Goal: Information Seeking & Learning: Learn about a topic

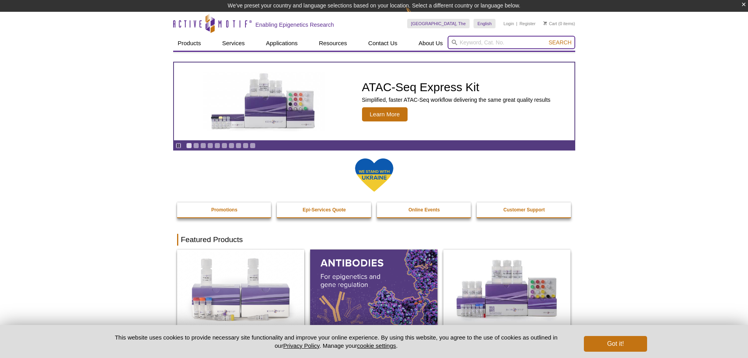
click at [482, 45] on input "search" at bounding box center [512, 42] width 128 height 13
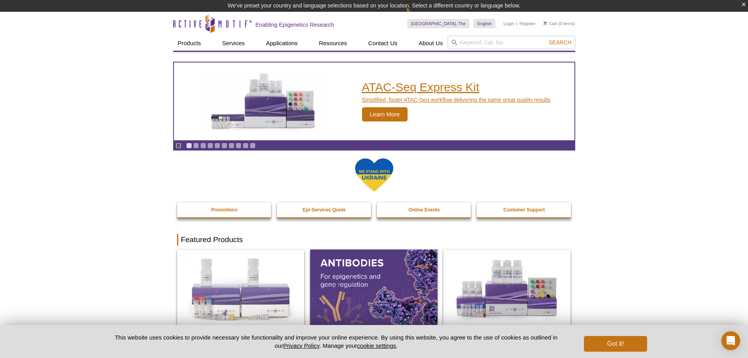
drag, startPoint x: 76, startPoint y: 165, endPoint x: 303, endPoint y: 126, distance: 230.8
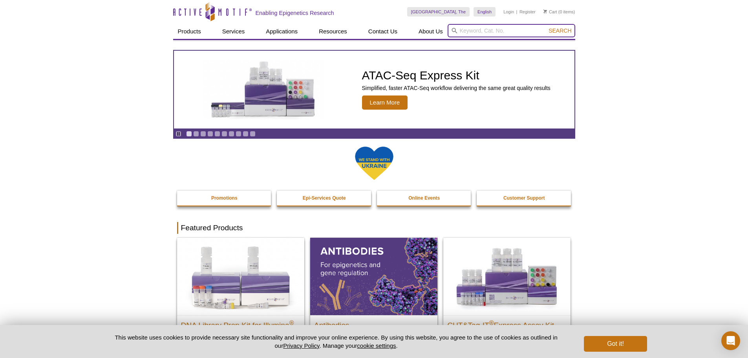
click at [498, 29] on input "search" at bounding box center [512, 30] width 128 height 13
paste input "31619"
type input "31619"
click at [546, 27] on button "Search" at bounding box center [559, 30] width 27 height 7
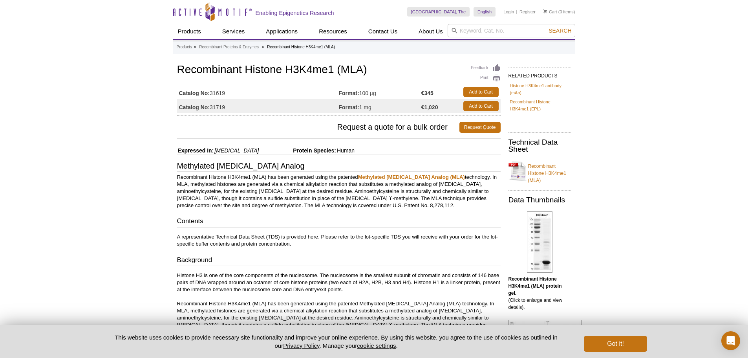
click at [710, 251] on div "Active Motif Logo Enabling Epigenetics Research 0 Search Skip to content Active…" at bounding box center [374, 358] width 748 height 717
click at [306, 73] on h1 "Recombinant Histone H3K4me1 (MLA)" at bounding box center [339, 70] width 324 height 13
copy h1 "H3K4me1"
click at [466, 35] on input "search" at bounding box center [512, 30] width 128 height 13
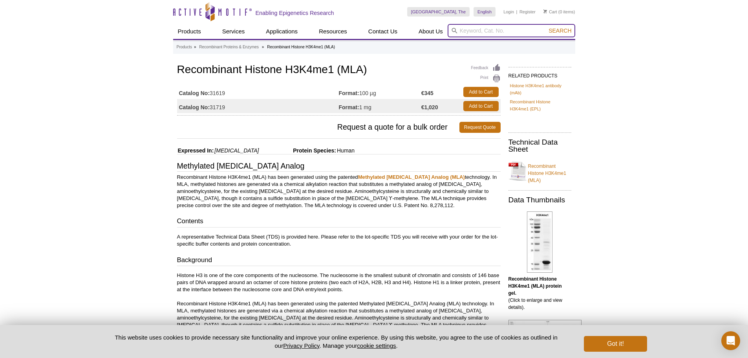
paste input "H3K4me1"
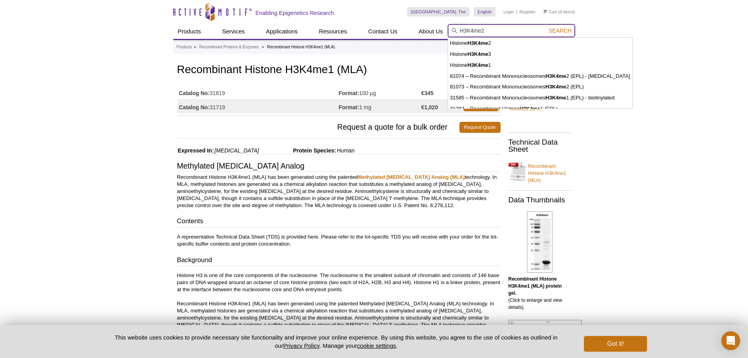
click at [546, 27] on button "Search" at bounding box center [559, 30] width 27 height 7
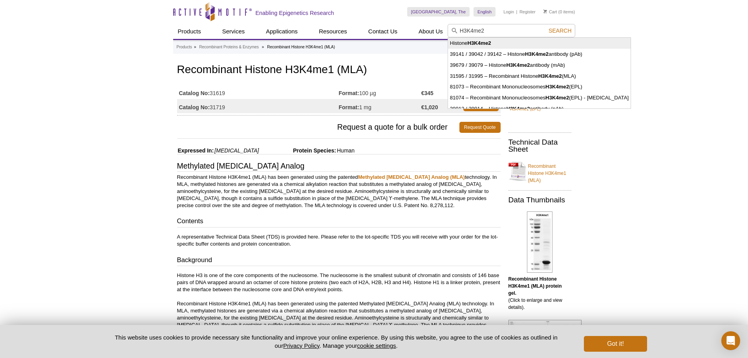
click at [560, 47] on li "Histone H3K4me2" at bounding box center [539, 43] width 183 height 11
type input "Histone H3K4me2"
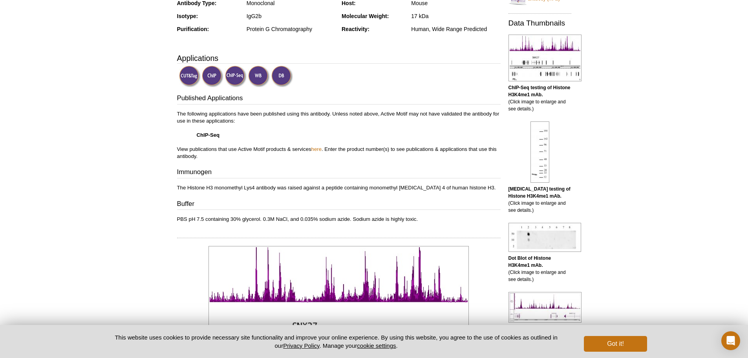
scroll to position [196, 0]
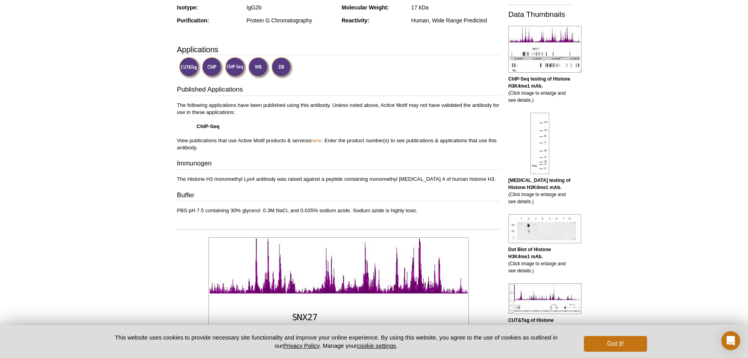
click at [282, 66] on img at bounding box center [282, 68] width 22 height 22
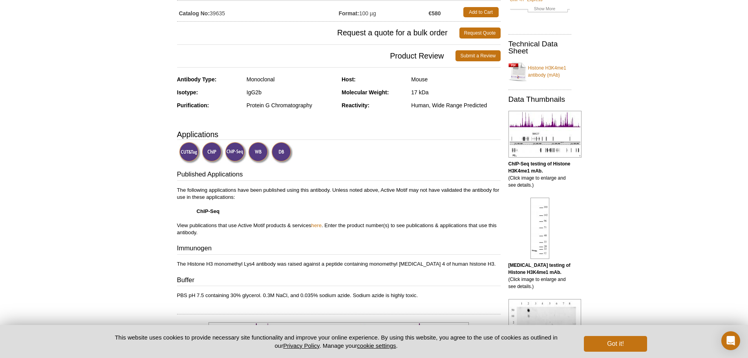
scroll to position [0, 0]
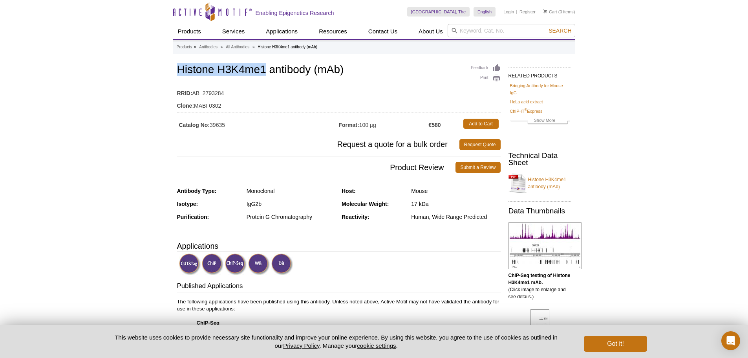
drag, startPoint x: 179, startPoint y: 68, endPoint x: 266, endPoint y: 76, distance: 88.0
click at [266, 76] on h1 "Histone H3K4me1 antibody (mAb)" at bounding box center [339, 70] width 324 height 13
copy h1 "Histone H3K4me1"
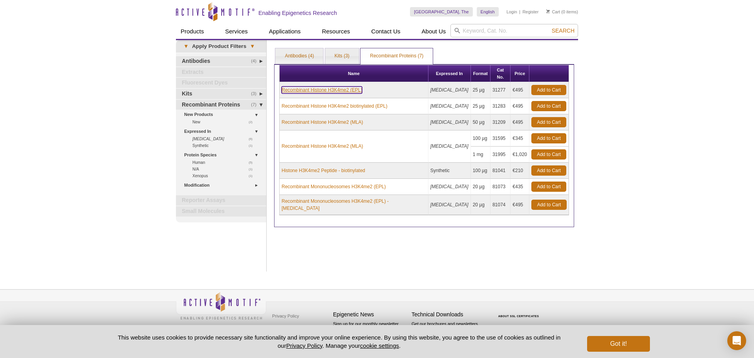
click at [344, 86] on link "Recombinant Histone H3K4me2 (EPL)" at bounding box center [322, 89] width 81 height 7
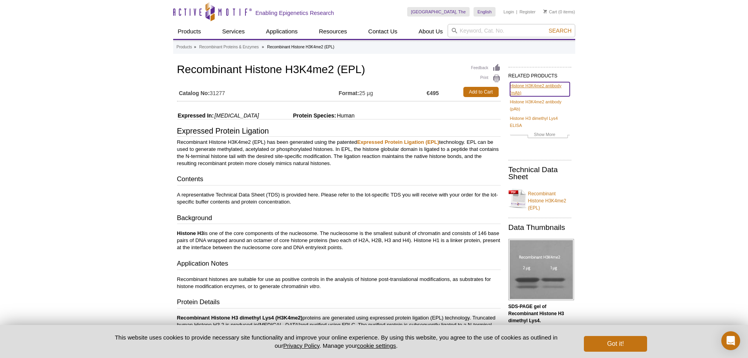
click at [524, 87] on link "Histone H3K4me2 antibody (mAb)" at bounding box center [540, 89] width 60 height 14
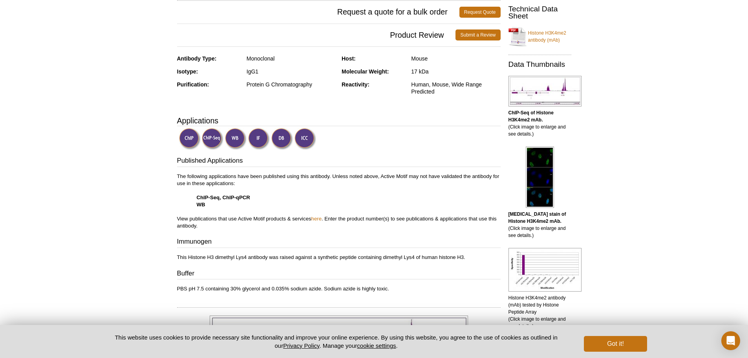
scroll to position [157, 0]
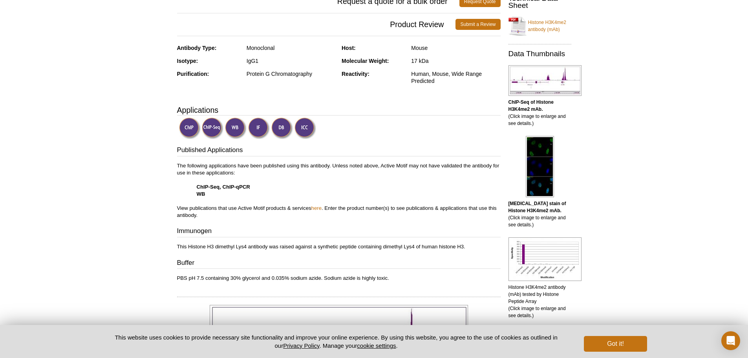
click at [310, 127] on img at bounding box center [306, 128] width 22 height 22
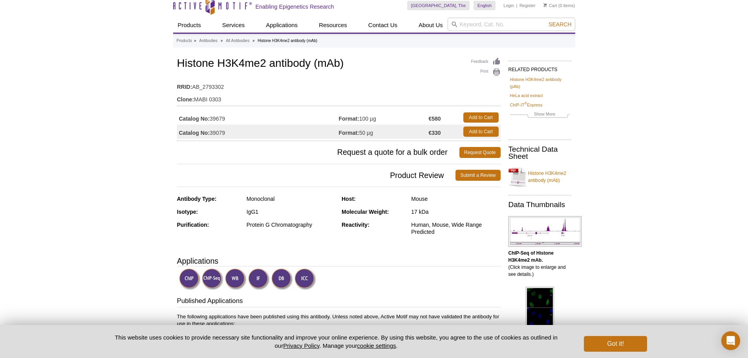
scroll to position [0, 0]
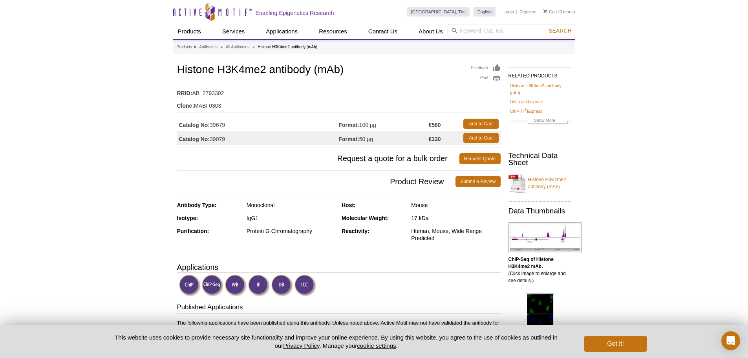
click at [250, 75] on h1 "Histone H3K4me2 antibody (mAb)" at bounding box center [339, 70] width 324 height 13
copy h1 "H3K4me2"
click at [472, 31] on input "search" at bounding box center [512, 30] width 128 height 13
paste input "H3K4me2"
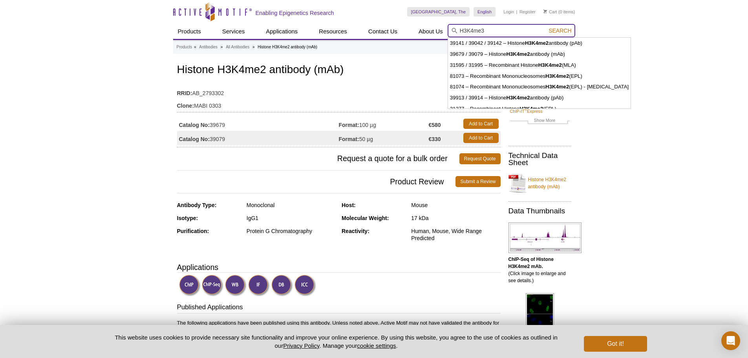
type input "H3K4me3"
click at [546, 27] on button "Search" at bounding box center [559, 30] width 27 height 7
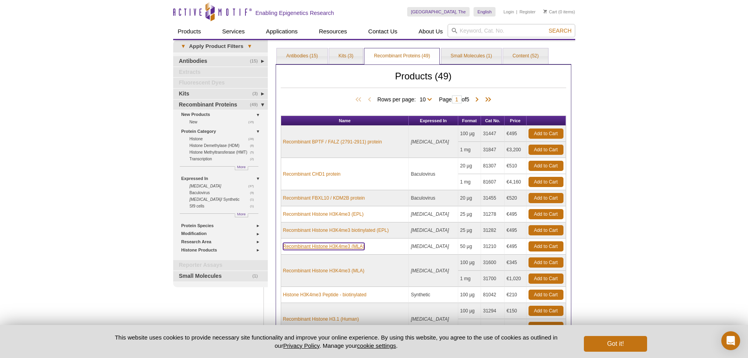
click at [339, 244] on link "Recombinant Histone H3K4me3 (MLA)" at bounding box center [323, 246] width 81 height 7
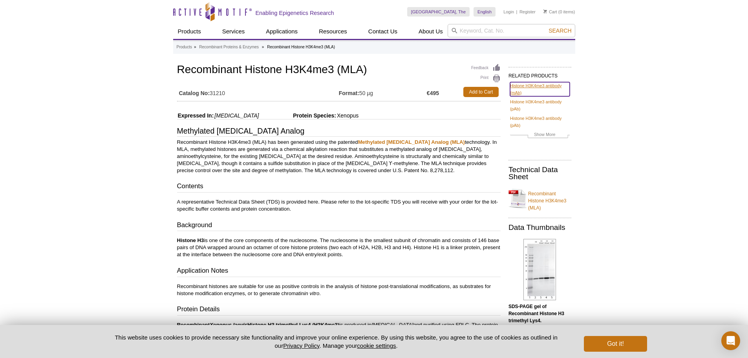
click at [545, 83] on link "Histone H3K4me3 antibody (mAb)" at bounding box center [540, 89] width 60 height 14
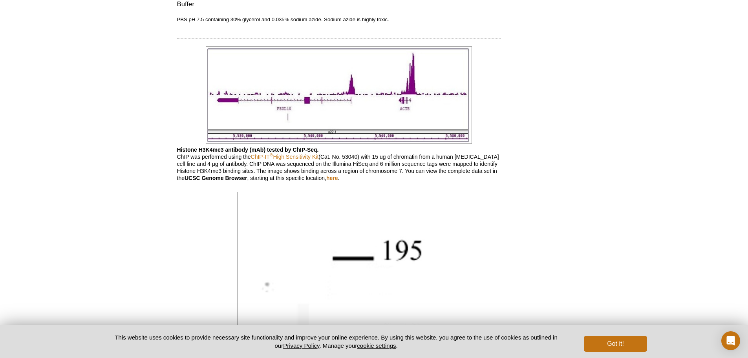
scroll to position [432, 0]
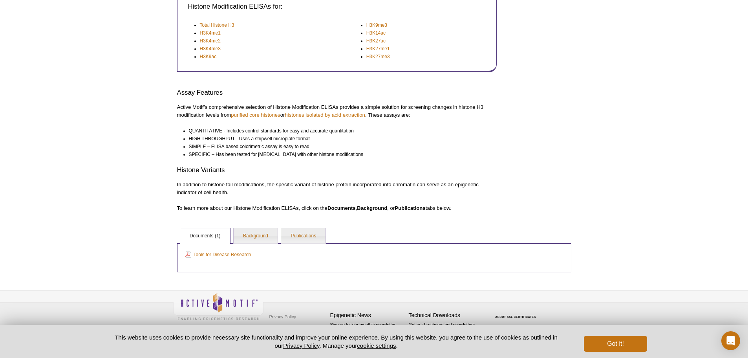
scroll to position [187, 0]
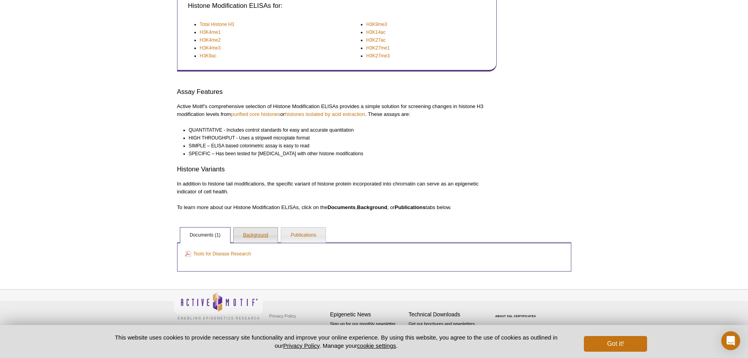
click at [253, 236] on link "Background" at bounding box center [256, 235] width 44 height 16
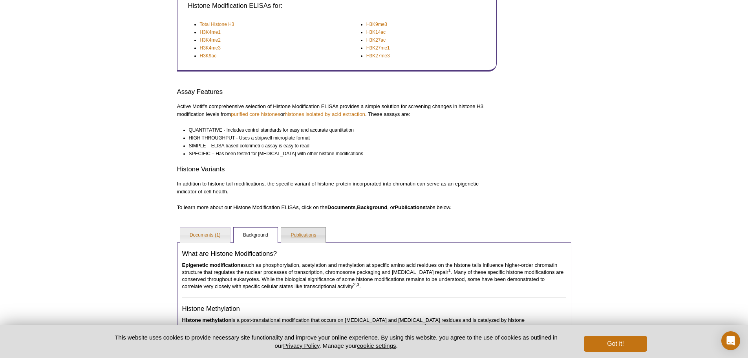
click at [295, 235] on link "Publications" at bounding box center [303, 235] width 44 height 16
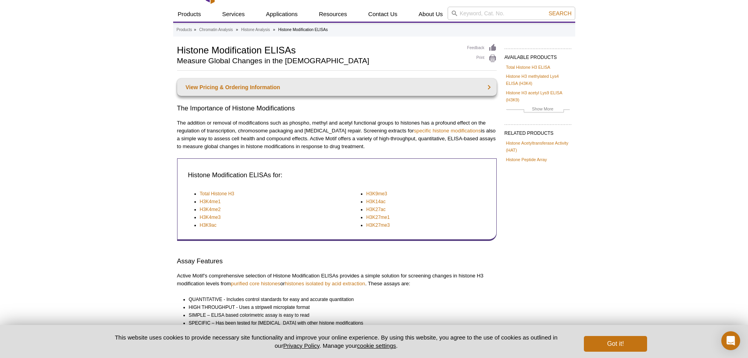
scroll to position [17, 0]
